Goal: Information Seeking & Learning: Learn about a topic

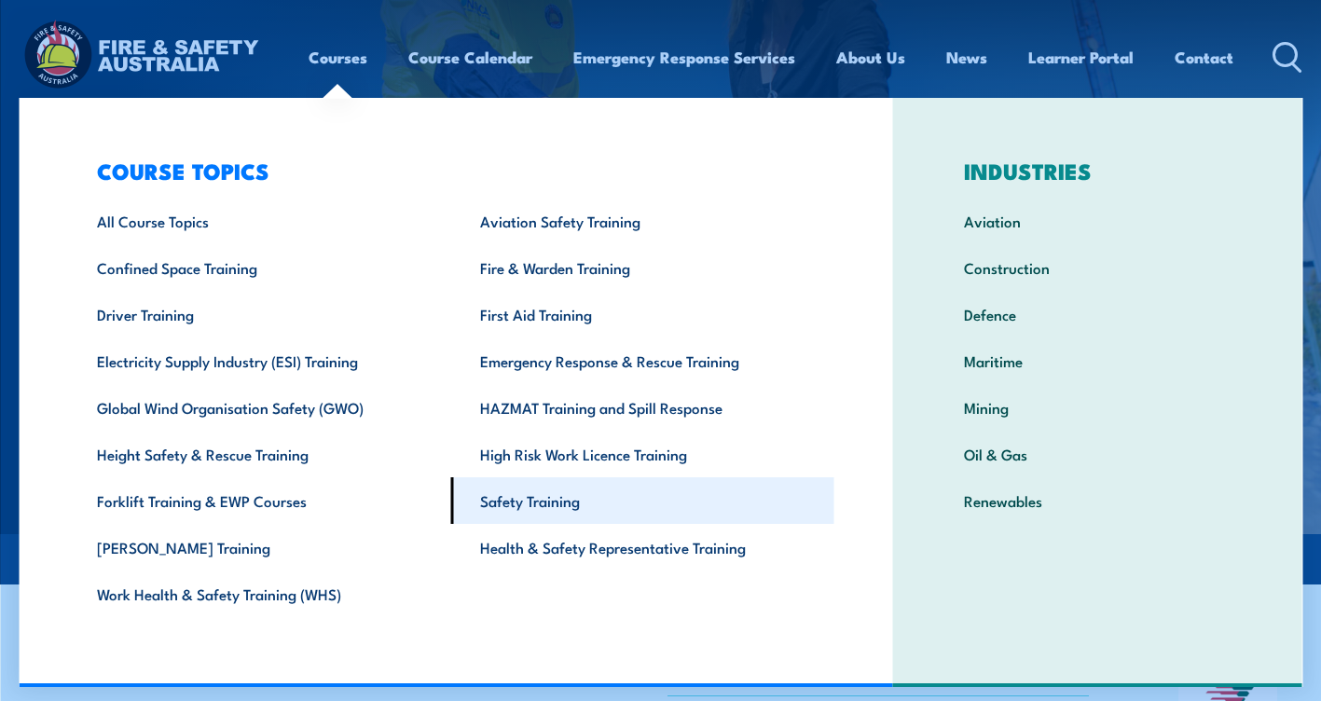
click at [526, 503] on link "Safety Training" at bounding box center [642, 500] width 383 height 47
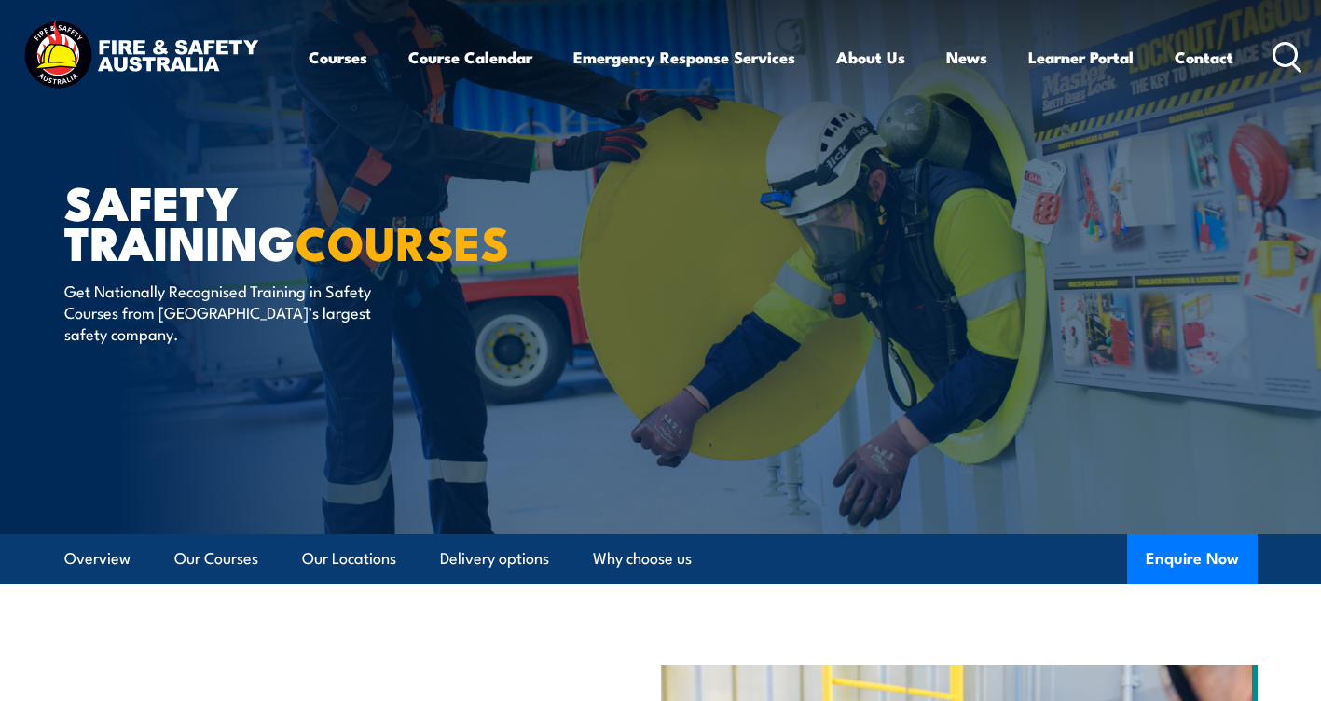
click at [1286, 54] on icon at bounding box center [1288, 57] width 30 height 31
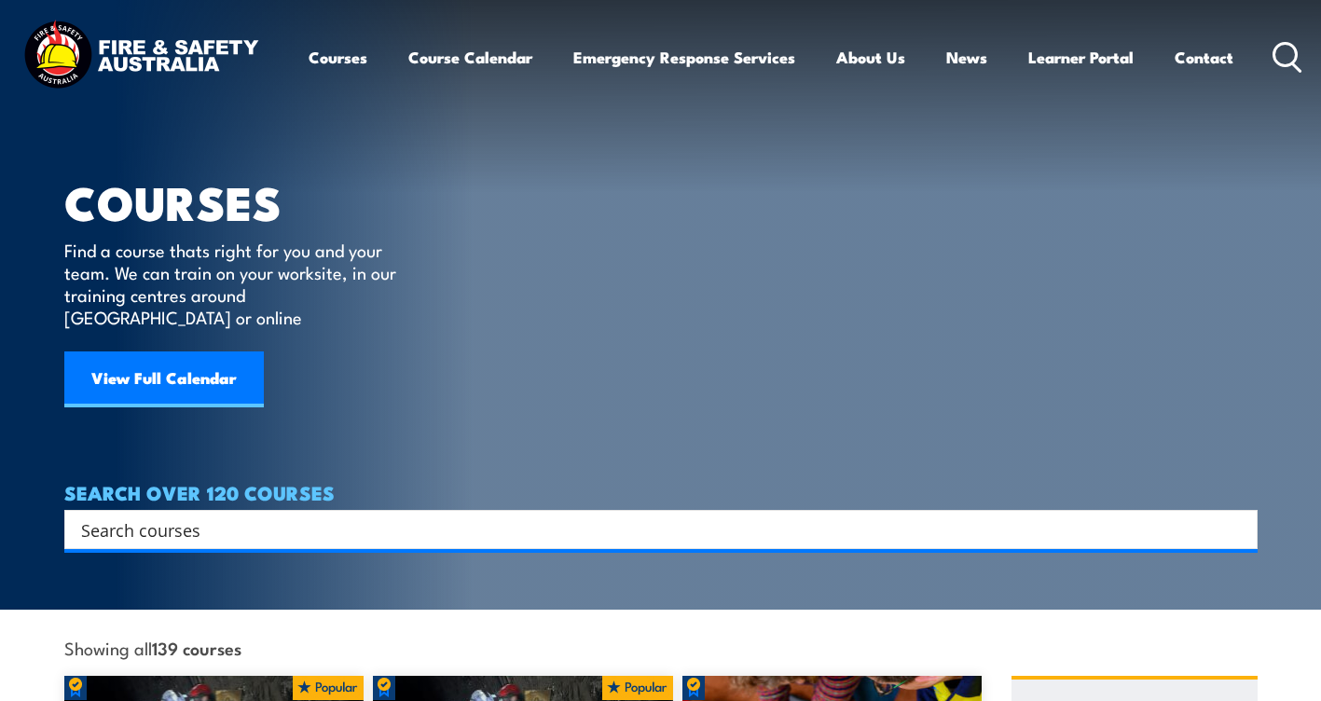
click at [84, 516] on input "Search input" at bounding box center [648, 530] width 1135 height 28
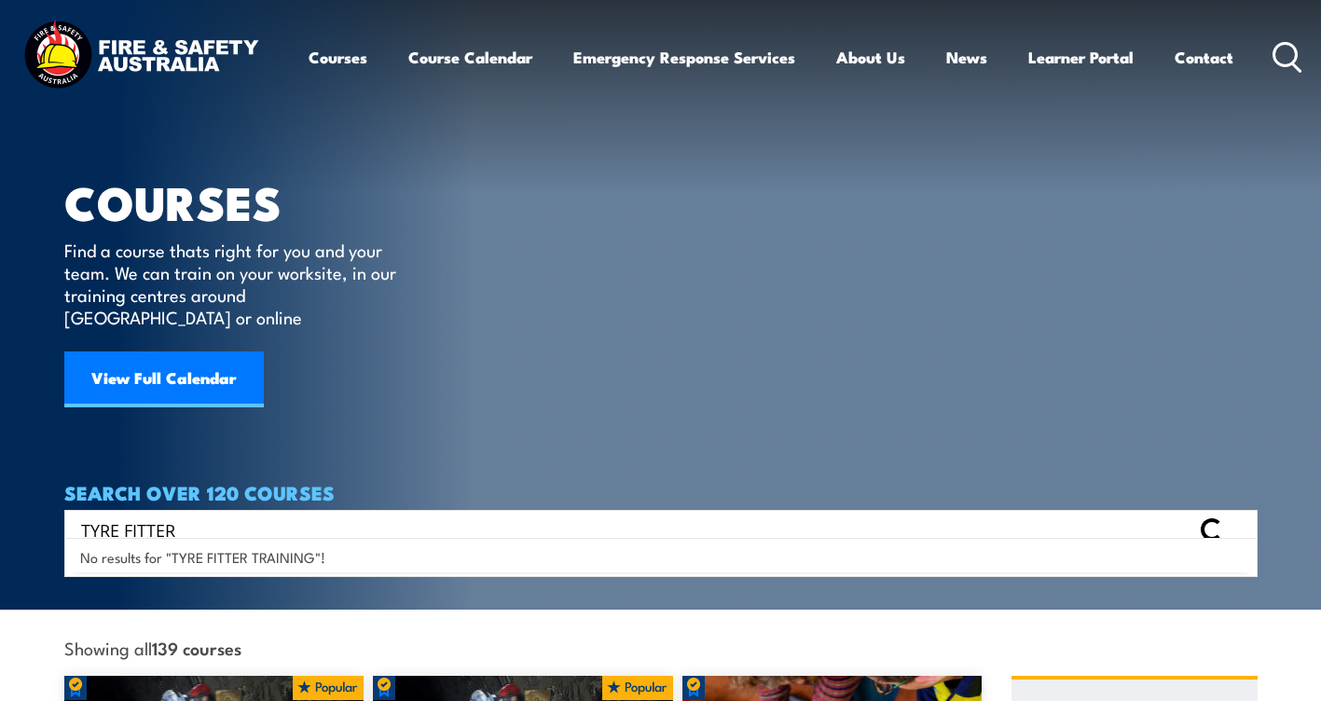
type input "TYRE FITTER"
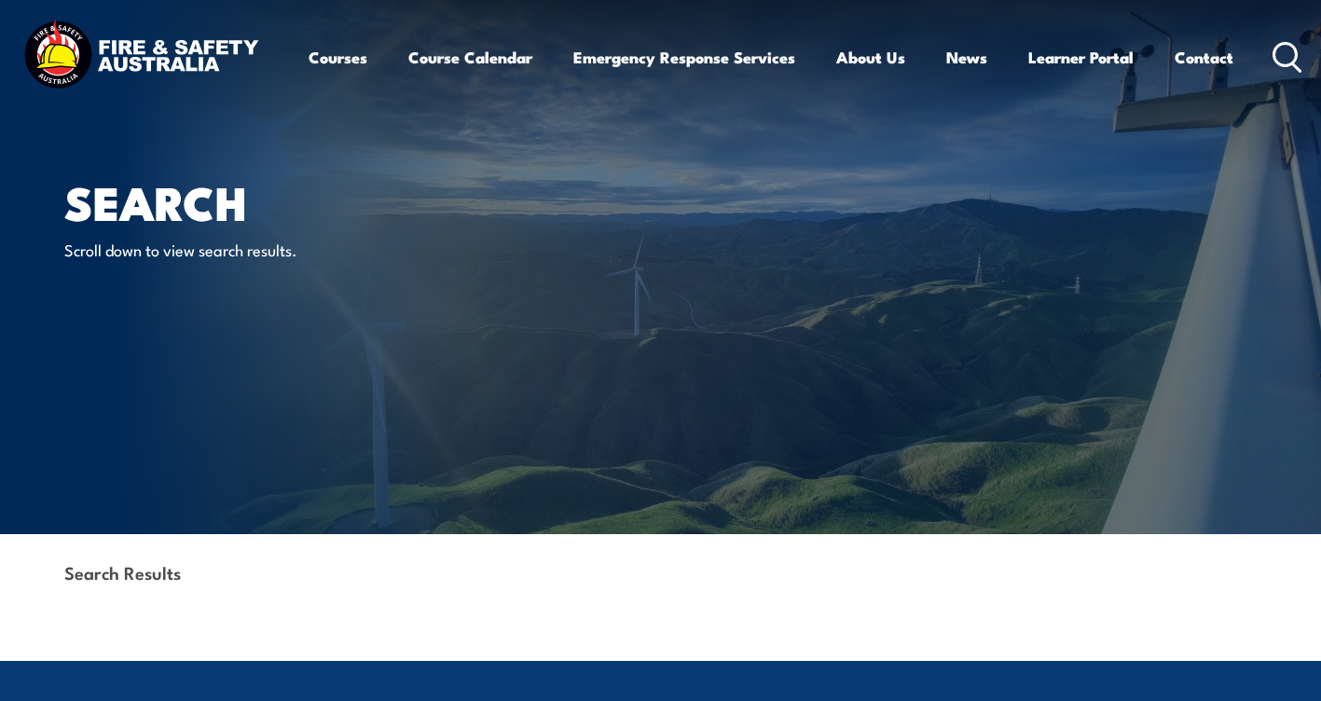
click at [1284, 51] on icon at bounding box center [1288, 57] width 30 height 31
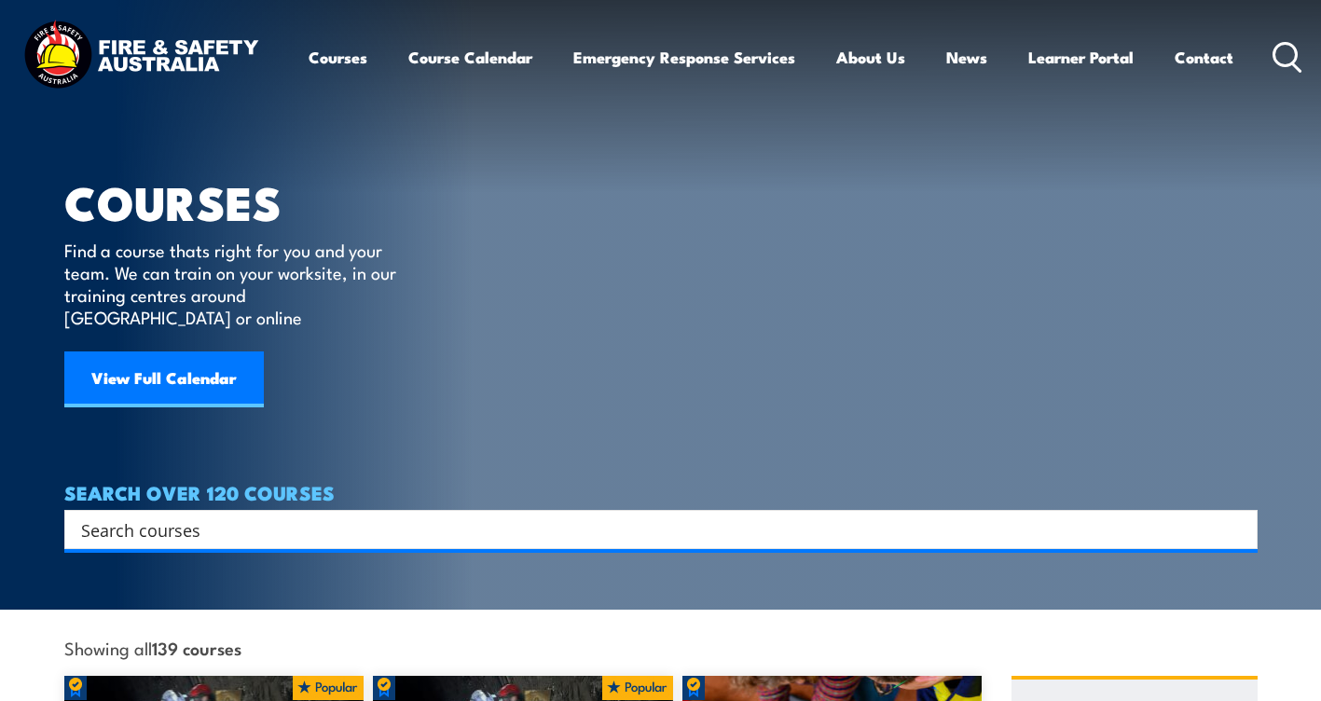
click at [203, 516] on input "Search input" at bounding box center [648, 530] width 1135 height 28
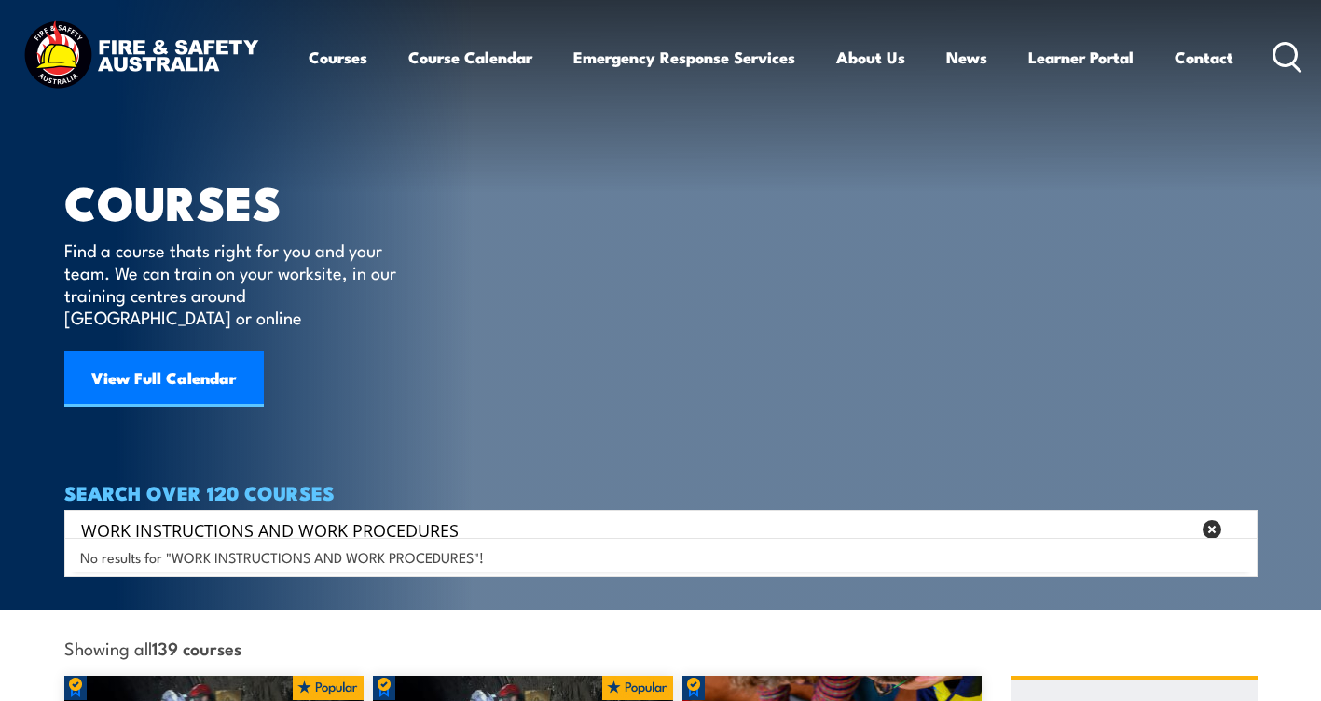
type input "WORK INSTRUCTIONS AND WORK PROCEDURES"
